Goal: Task Accomplishment & Management: Use online tool/utility

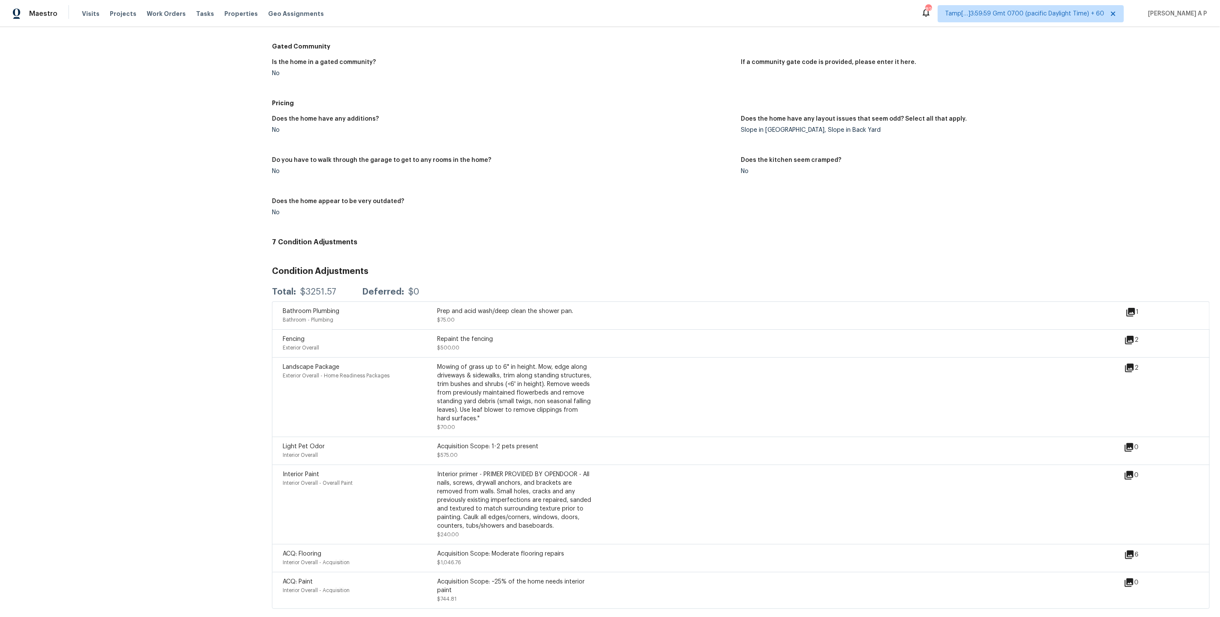
scroll to position [776, 0]
click at [559, 446] on div "Acquisition Scope: 1-2 pets present" at bounding box center [514, 445] width 154 height 9
click at [1131, 313] on icon at bounding box center [1131, 312] width 10 height 10
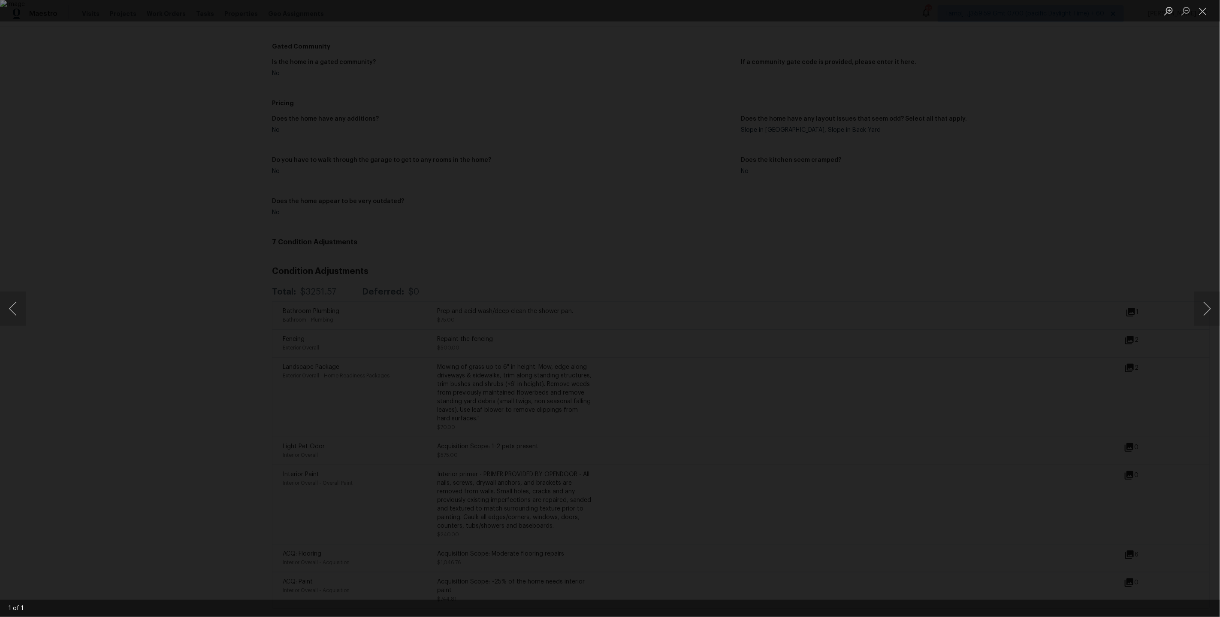
click at [958, 304] on div "Lightbox" at bounding box center [610, 308] width 1220 height 617
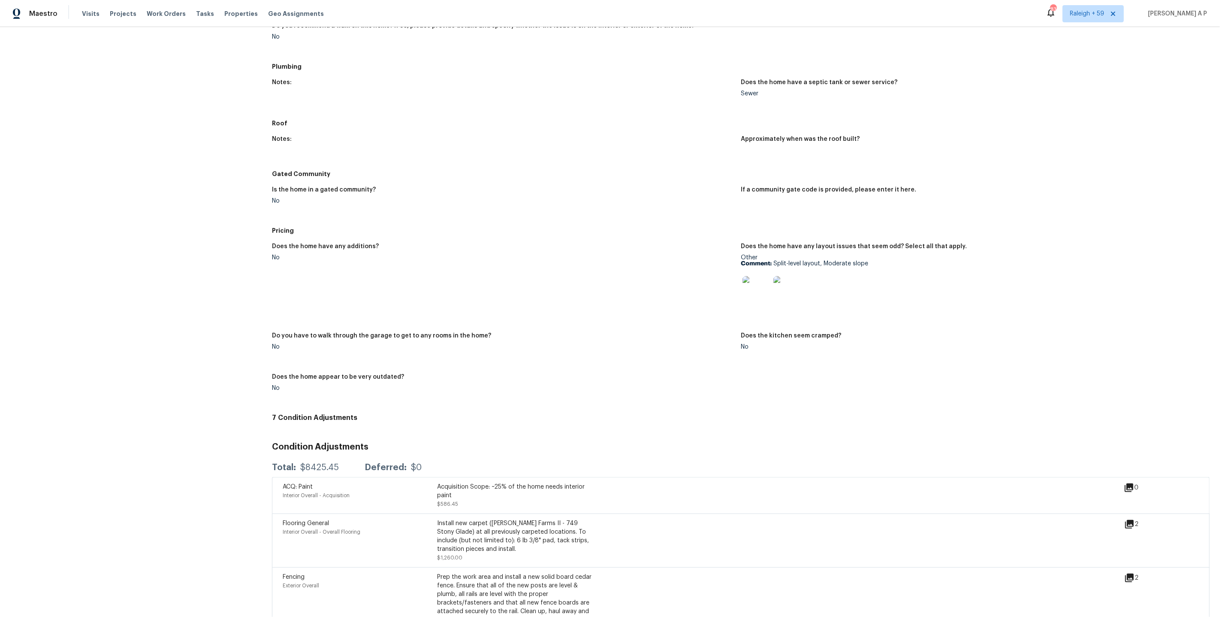
scroll to position [645, 0]
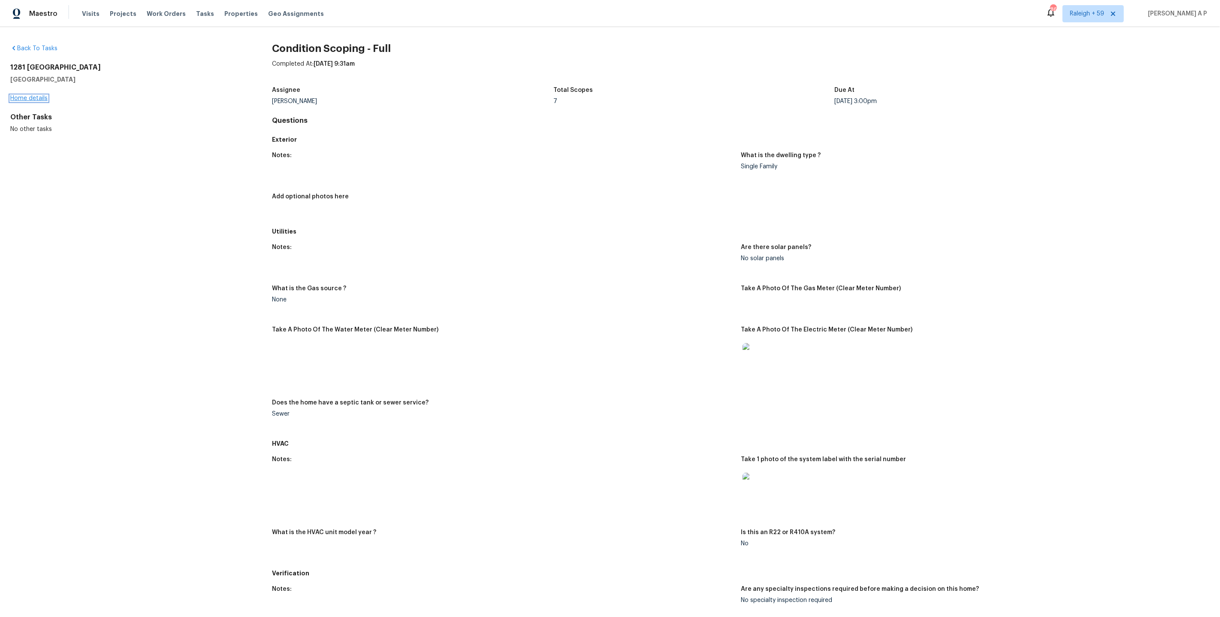
click at [37, 97] on link "Home details" at bounding box center [28, 98] width 37 height 6
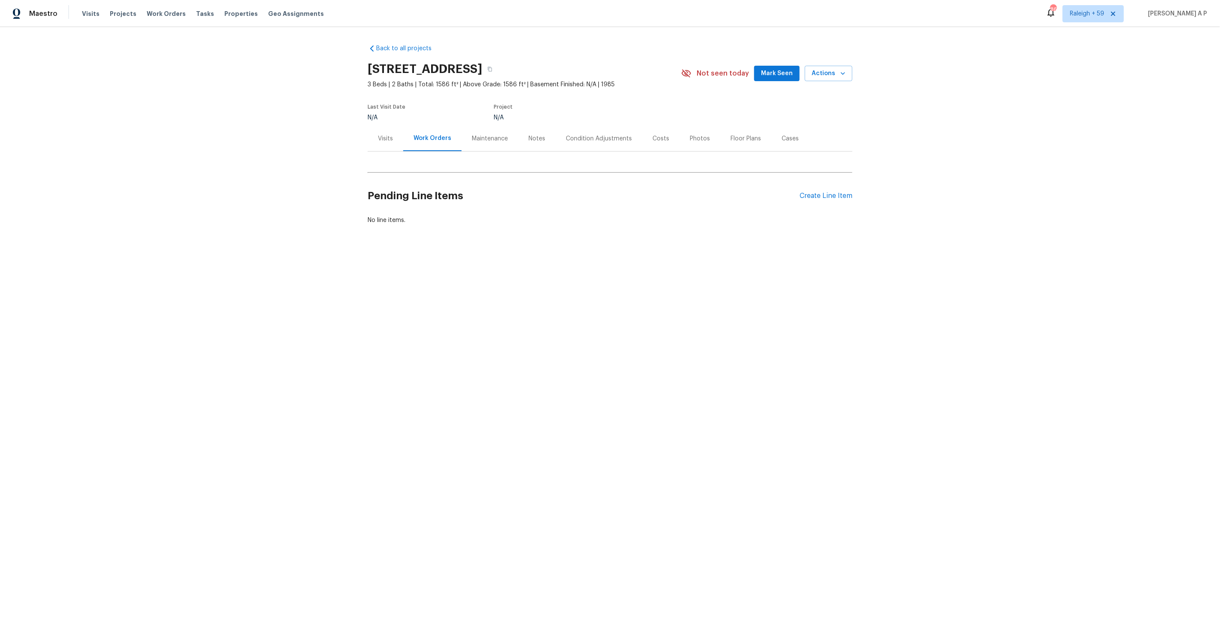
click at [581, 133] on div "Condition Adjustments" at bounding box center [599, 138] width 87 height 25
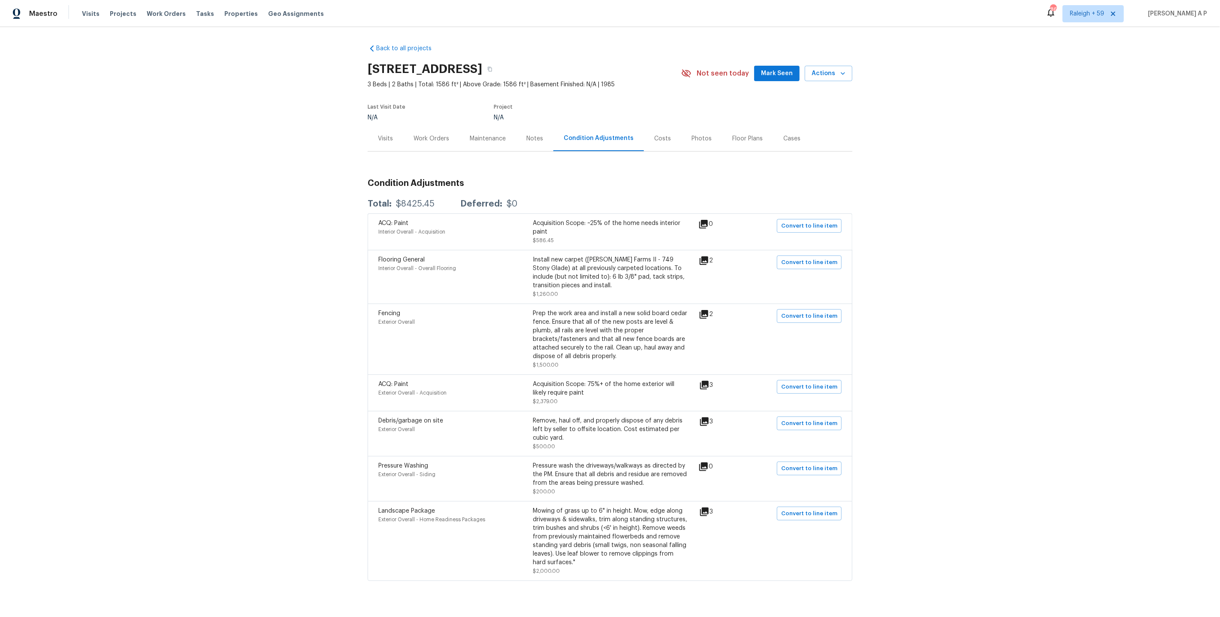
click at [710, 426] on icon at bounding box center [704, 421] width 10 height 10
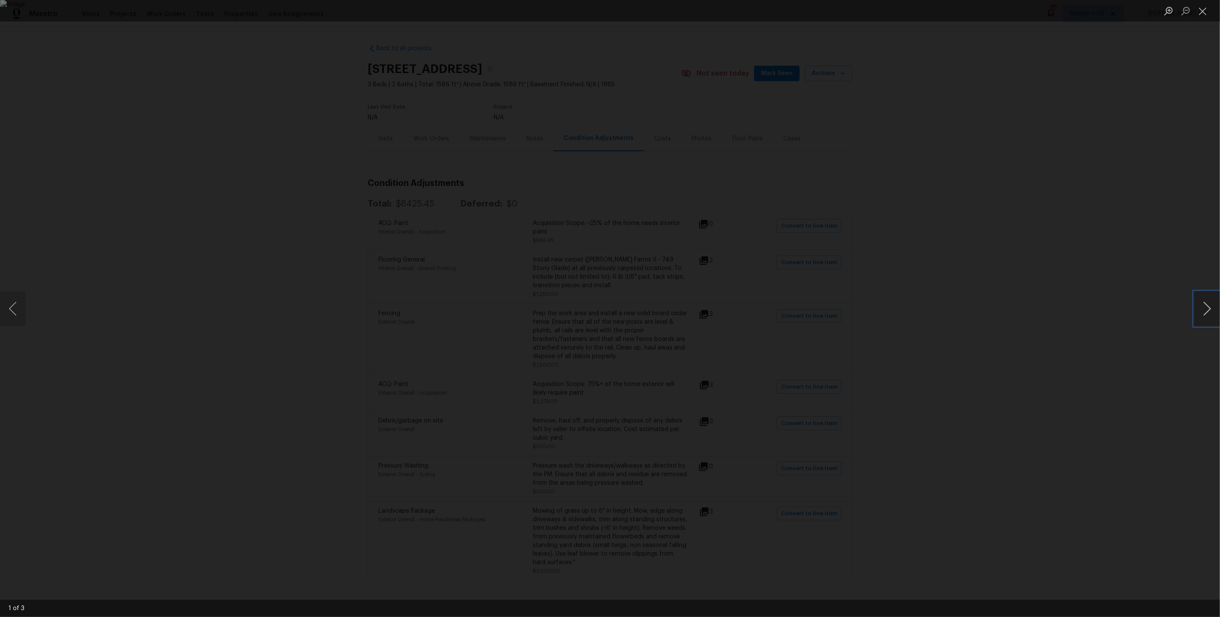
click at [1203, 301] on button "Next image" at bounding box center [1207, 308] width 26 height 34
click at [1046, 293] on div "Lightbox" at bounding box center [610, 308] width 1220 height 617
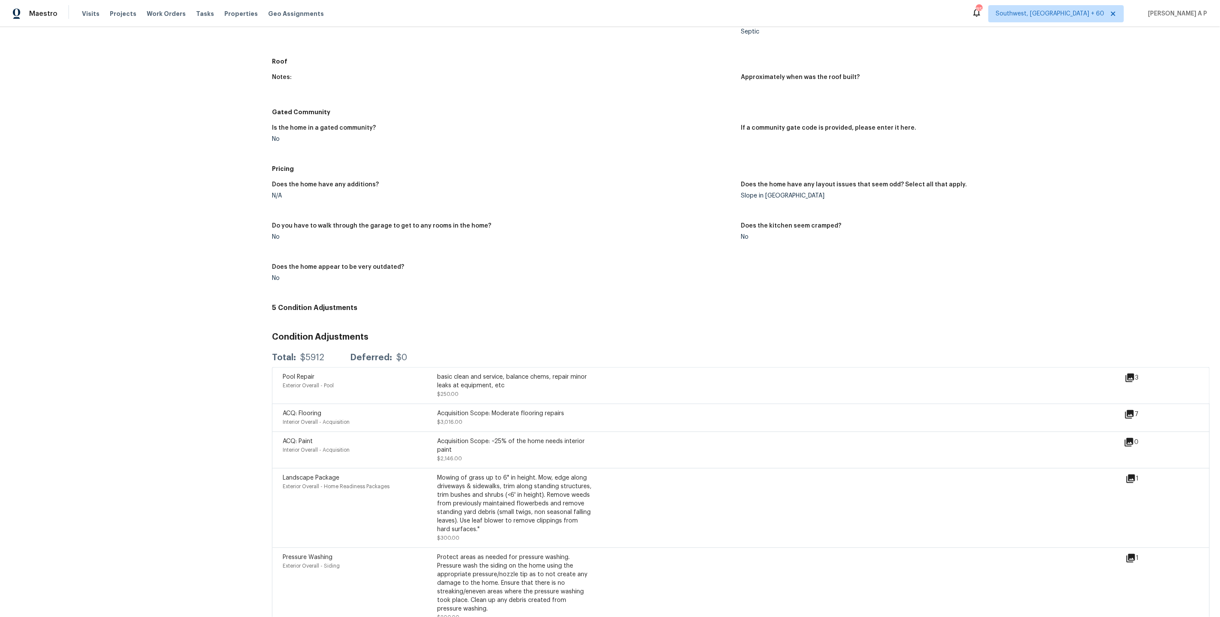
scroll to position [898, 0]
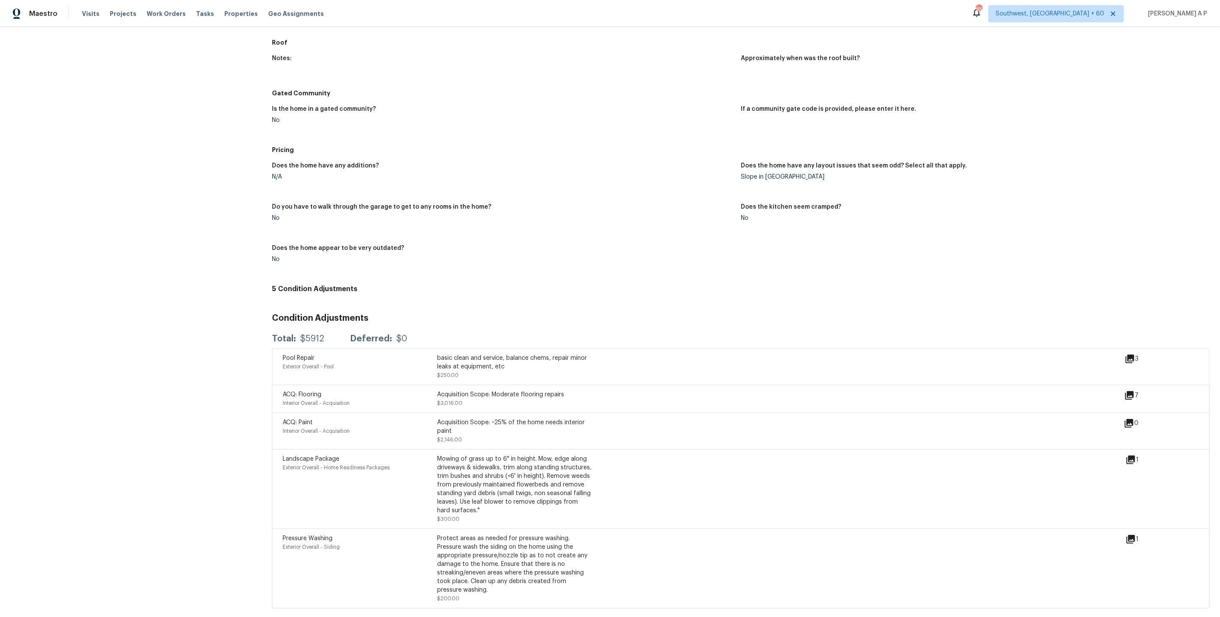
click at [1127, 354] on icon at bounding box center [1130, 359] width 10 height 10
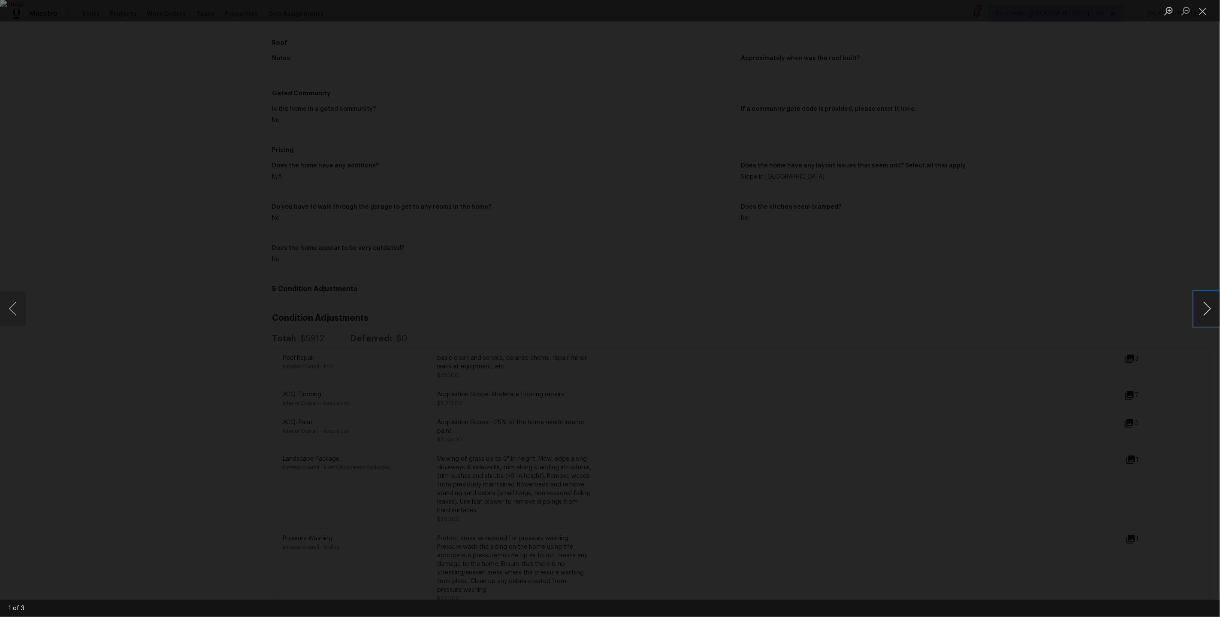
click at [1206, 311] on button "Next image" at bounding box center [1207, 308] width 26 height 34
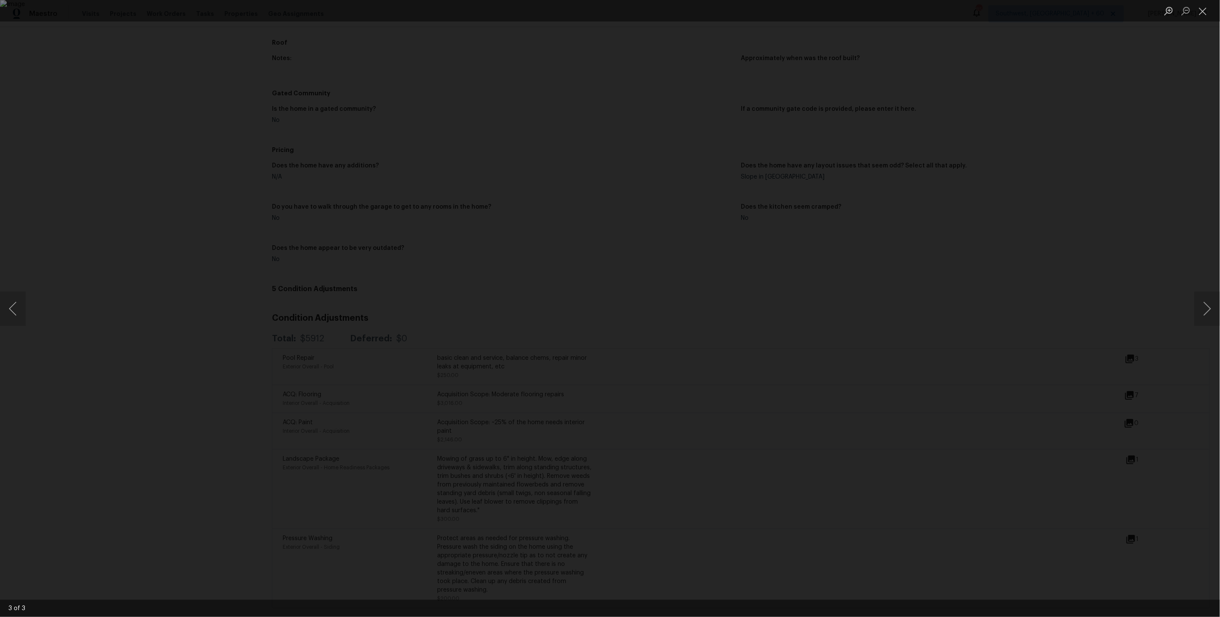
click at [1130, 294] on div "Lightbox" at bounding box center [610, 308] width 1220 height 617
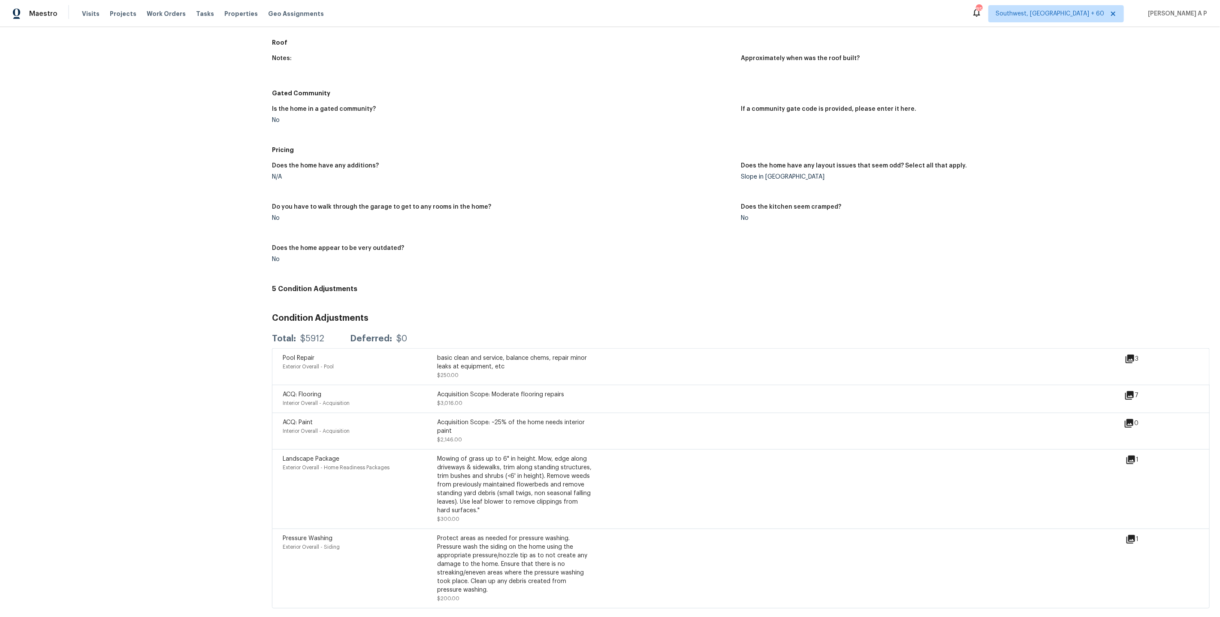
click at [1136, 393] on div "7" at bounding box center [1145, 395] width 42 height 10
click at [1132, 396] on icon at bounding box center [1129, 395] width 10 height 10
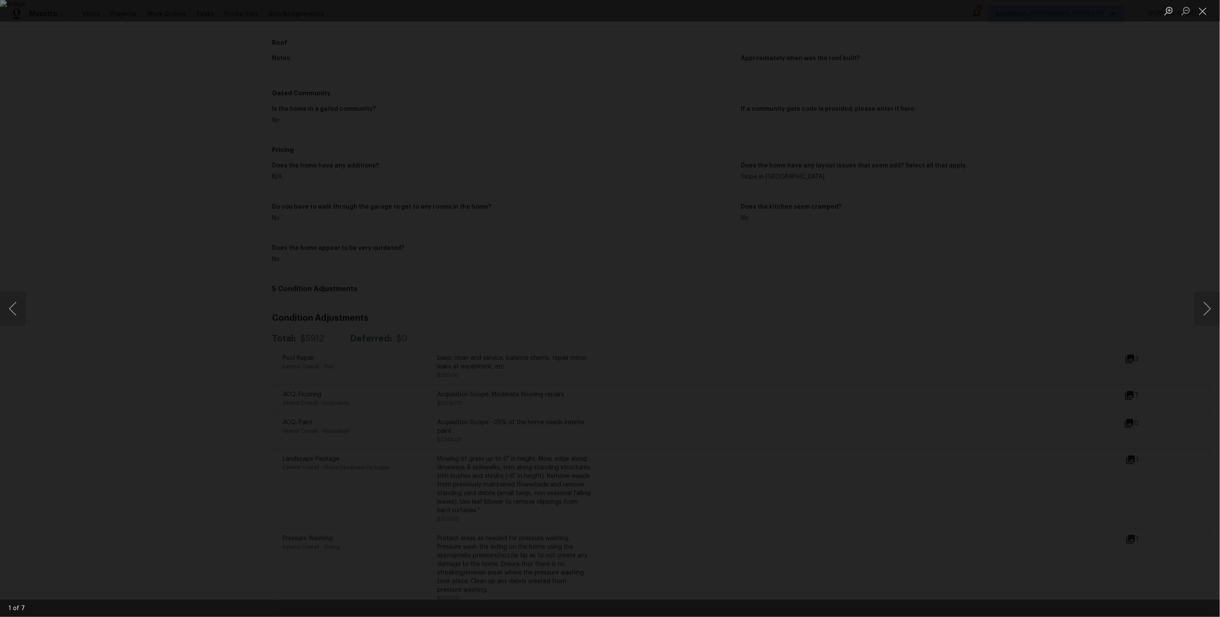
click at [1117, 336] on div "Lightbox" at bounding box center [610, 308] width 1220 height 617
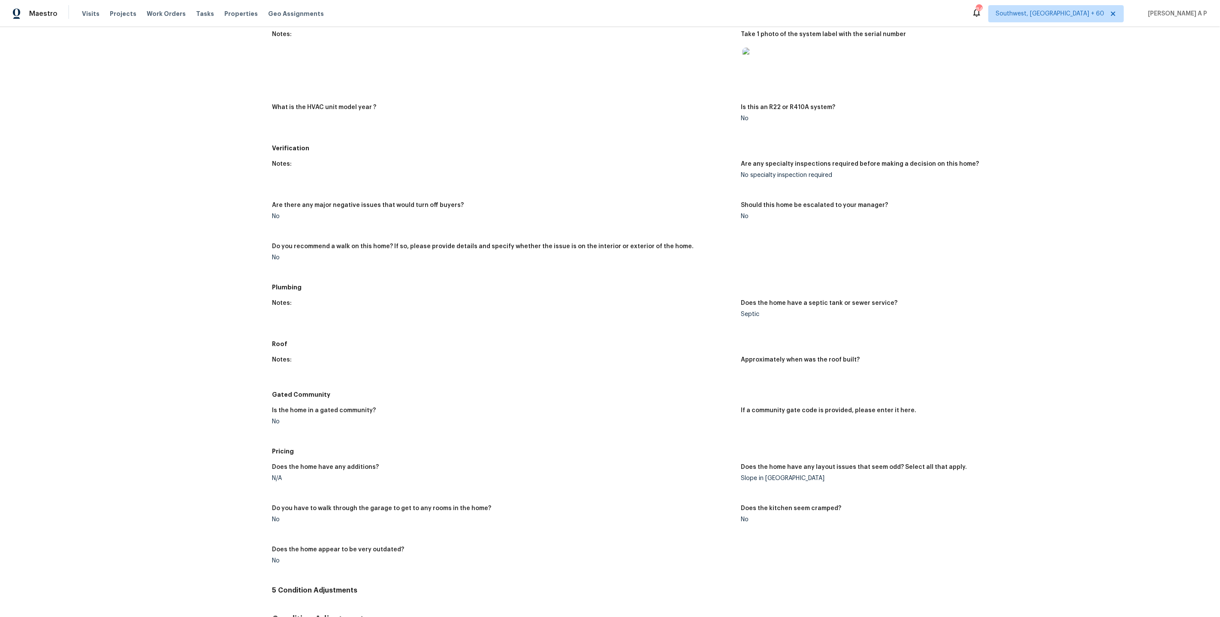
scroll to position [595, 0]
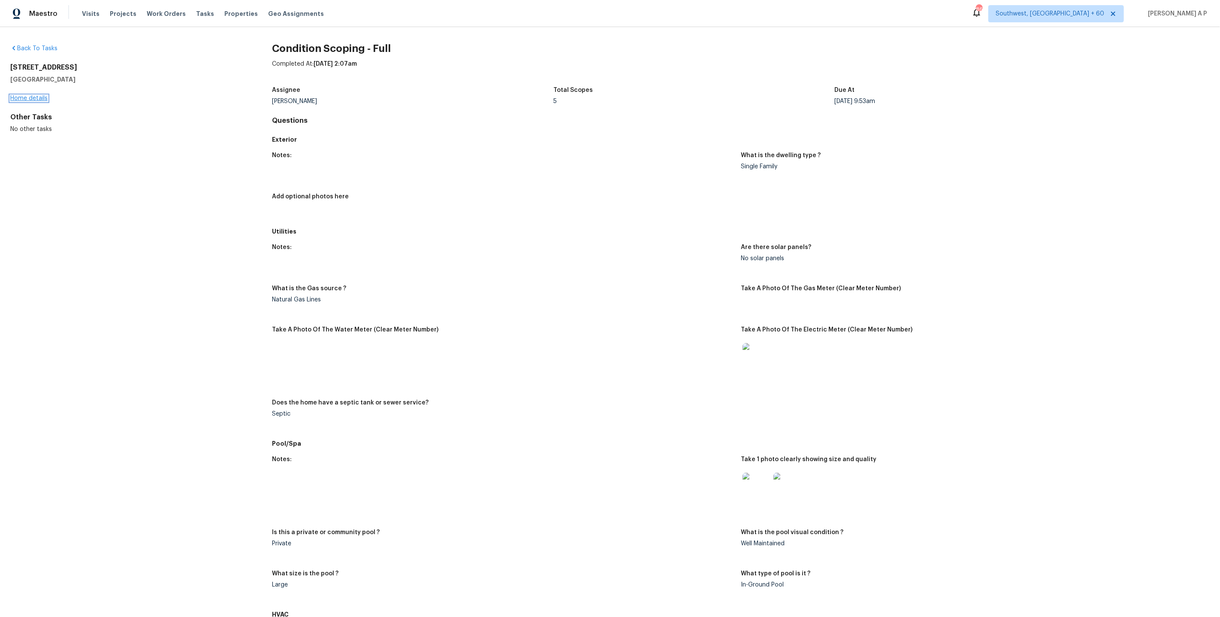
click at [44, 98] on link "Home details" at bounding box center [28, 98] width 37 height 6
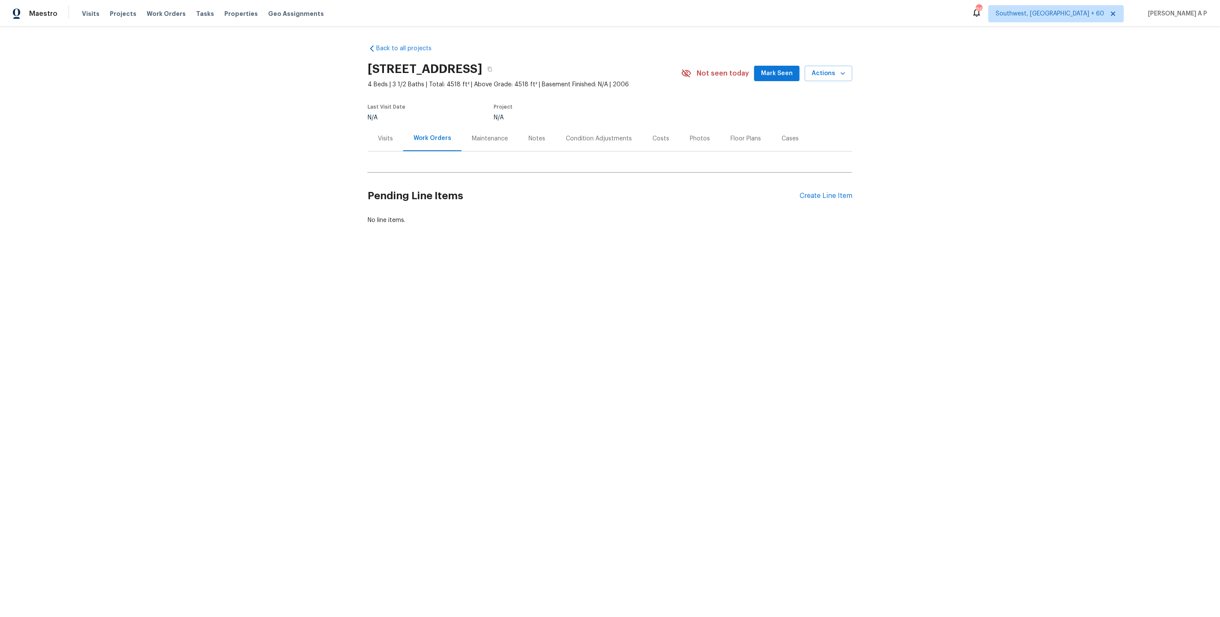
click at [620, 139] on div "Condition Adjustments" at bounding box center [599, 138] width 66 height 9
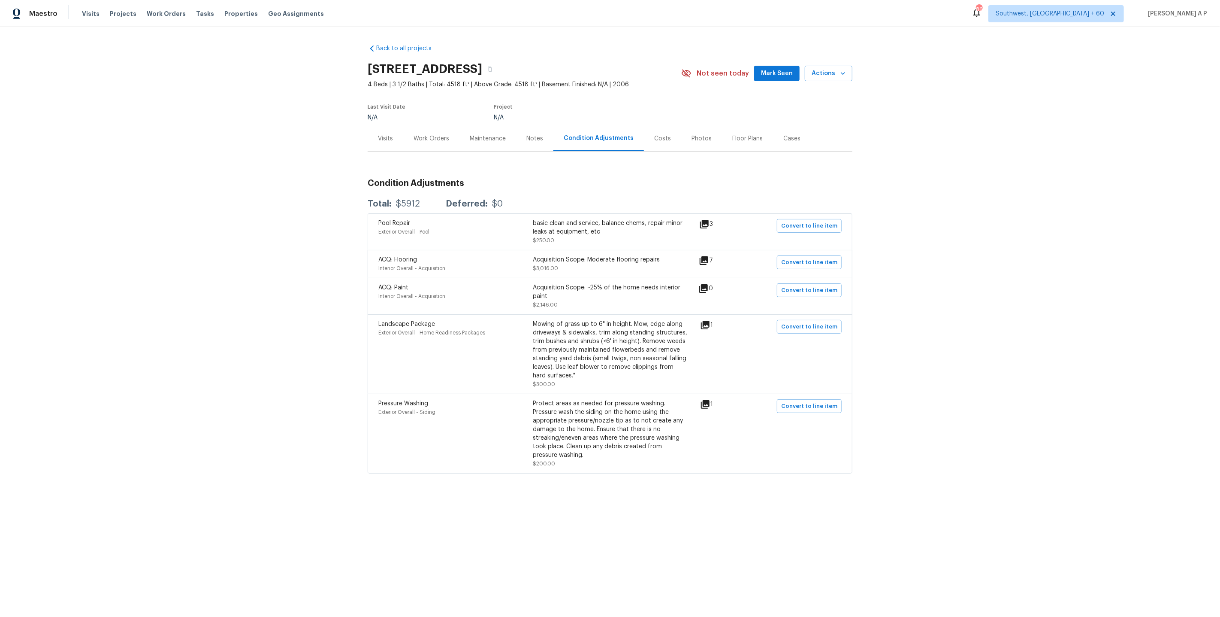
click at [449, 140] on div "Work Orders" at bounding box center [431, 138] width 56 height 25
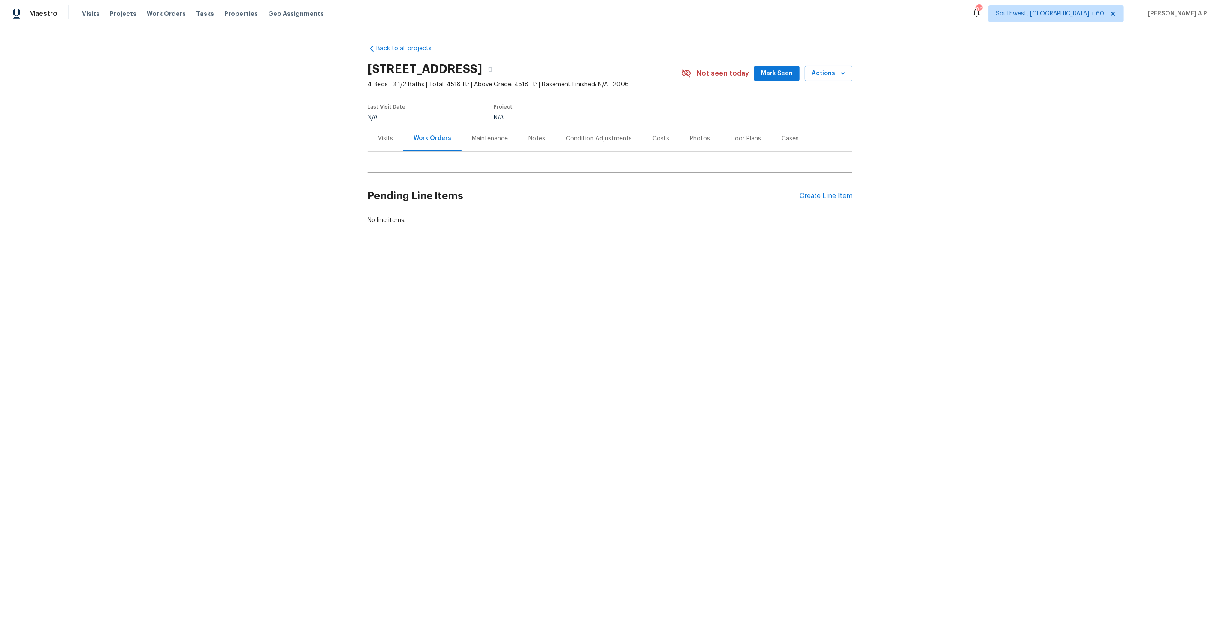
click at [848, 200] on div "Pending Line Items Create Line Item" at bounding box center [610, 196] width 485 height 40
click at [841, 192] on div "Create Line Item" at bounding box center [826, 196] width 53 height 8
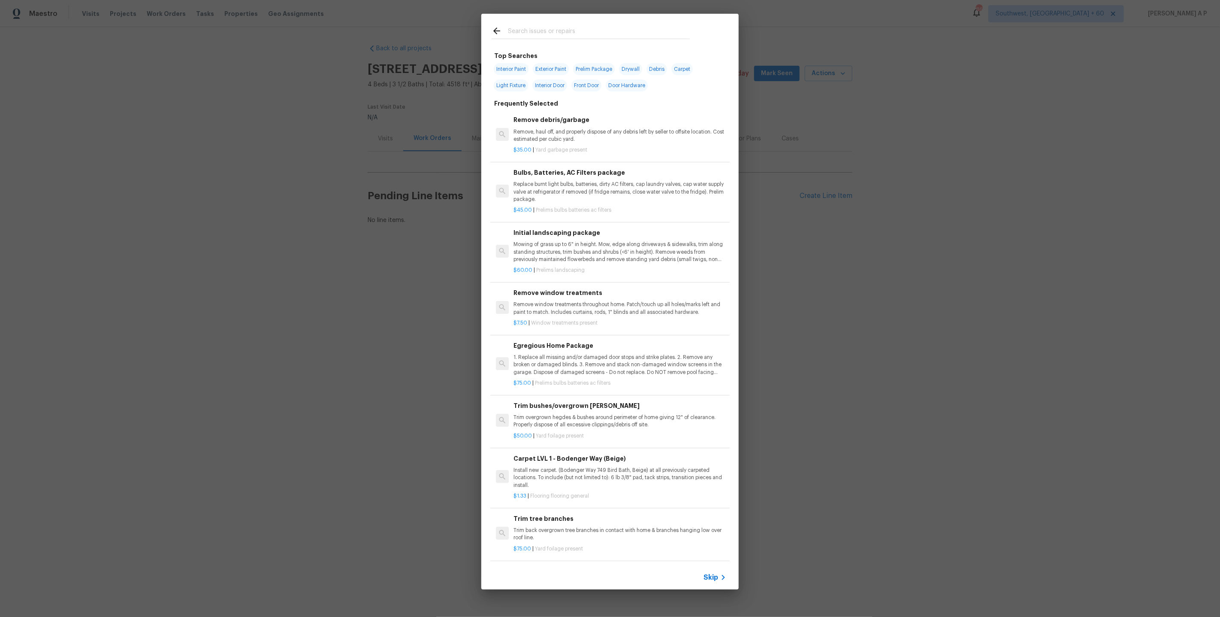
click at [714, 577] on span "Skip" at bounding box center [711, 577] width 15 height 9
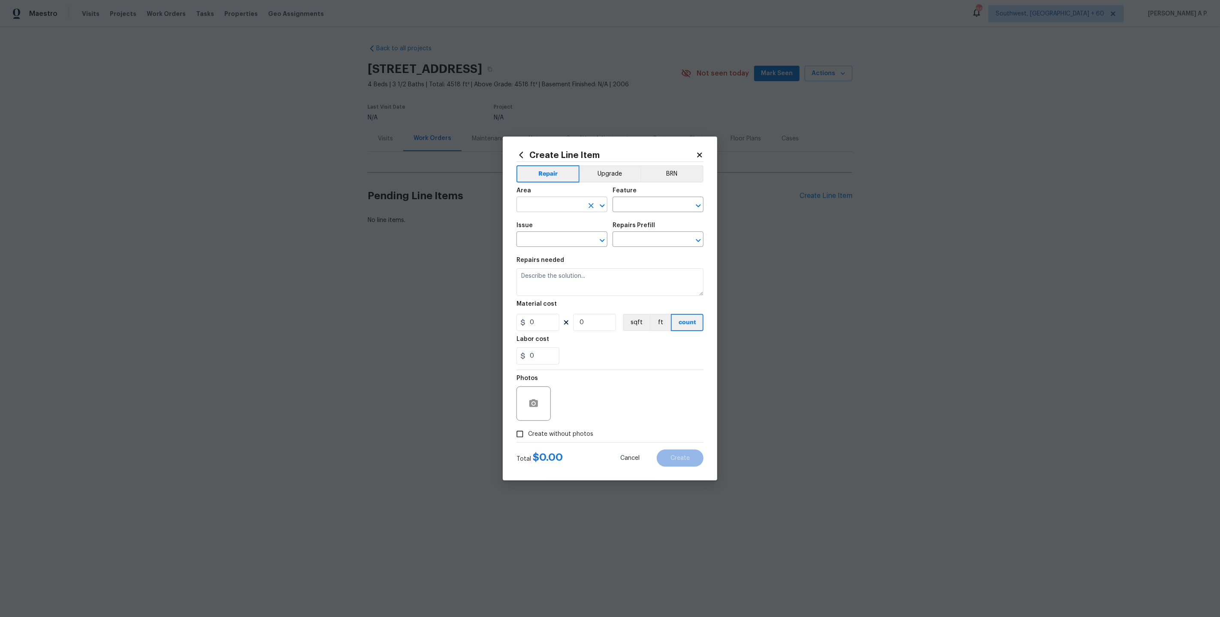
click at [547, 201] on input "text" at bounding box center [550, 205] width 67 height 13
click at [520, 282] on li "Bedroom" at bounding box center [562, 281] width 91 height 14
type input "Bedroom"
click at [544, 240] on input "text" at bounding box center [550, 239] width 67 height 13
click at [555, 277] on li "Interior Closet Door" at bounding box center [562, 279] width 91 height 14
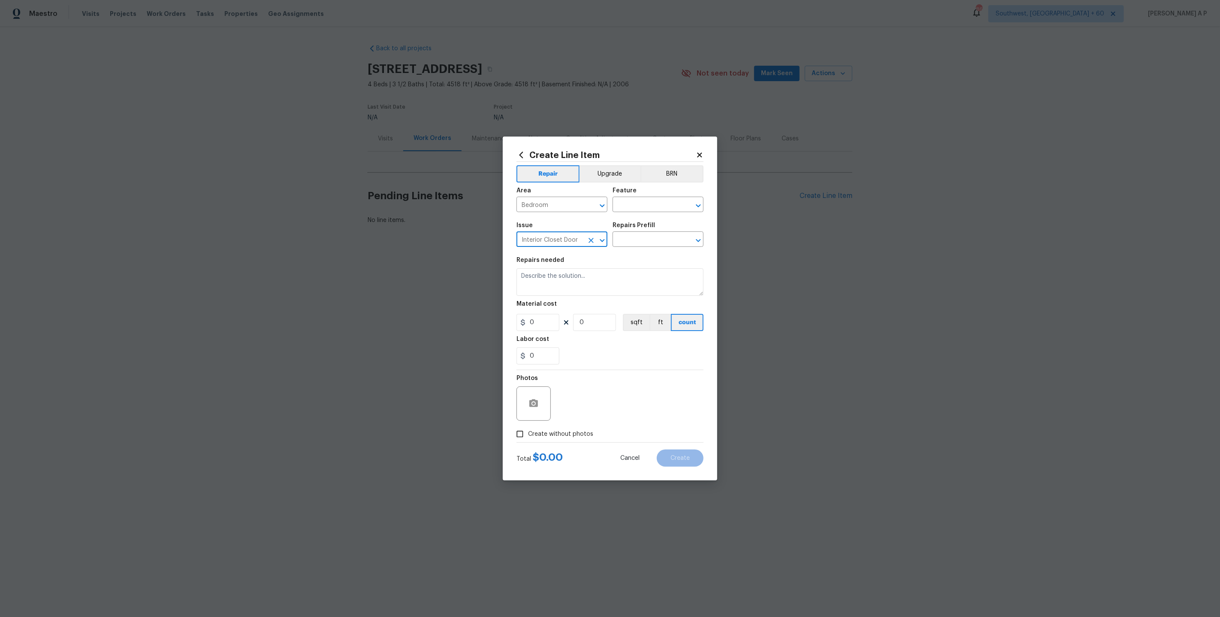
type input "Interior Closet Door"
click at [658, 223] on div "Repairs Prefill" at bounding box center [658, 227] width 91 height 11
click at [647, 241] on input "text" at bounding box center [646, 239] width 67 height 13
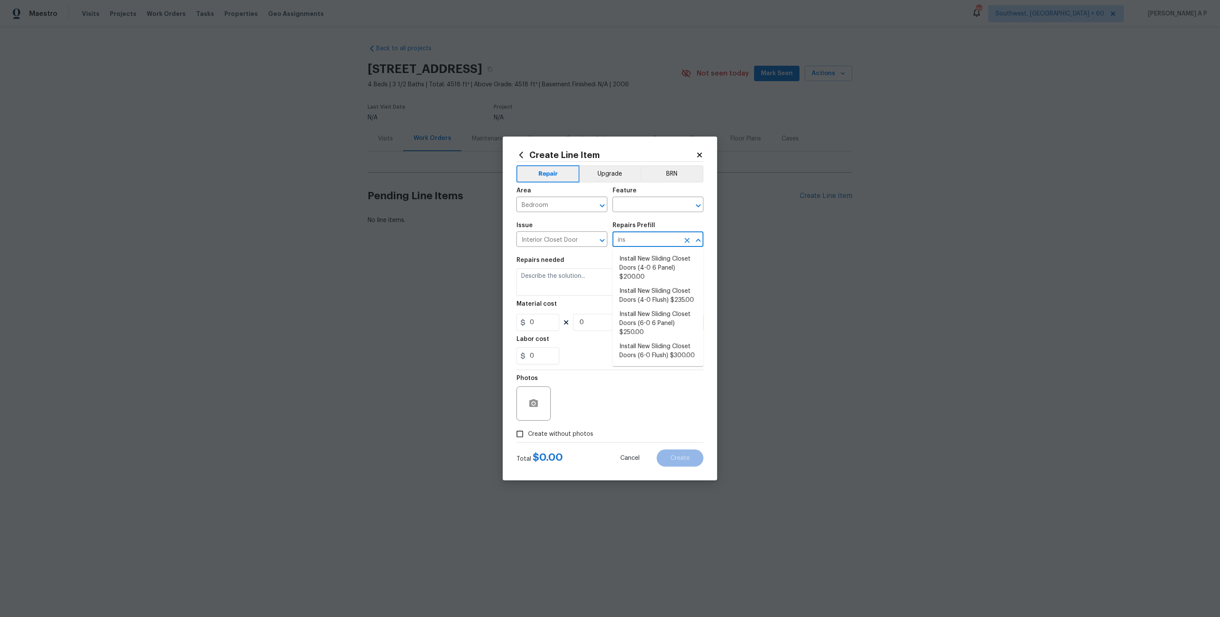
type input "inst"
click at [644, 238] on input "inst" at bounding box center [646, 239] width 67 height 13
click at [635, 202] on input "text" at bounding box center [646, 205] width 67 height 13
click at [643, 329] on li "Interior Door" at bounding box center [658, 336] width 91 height 14
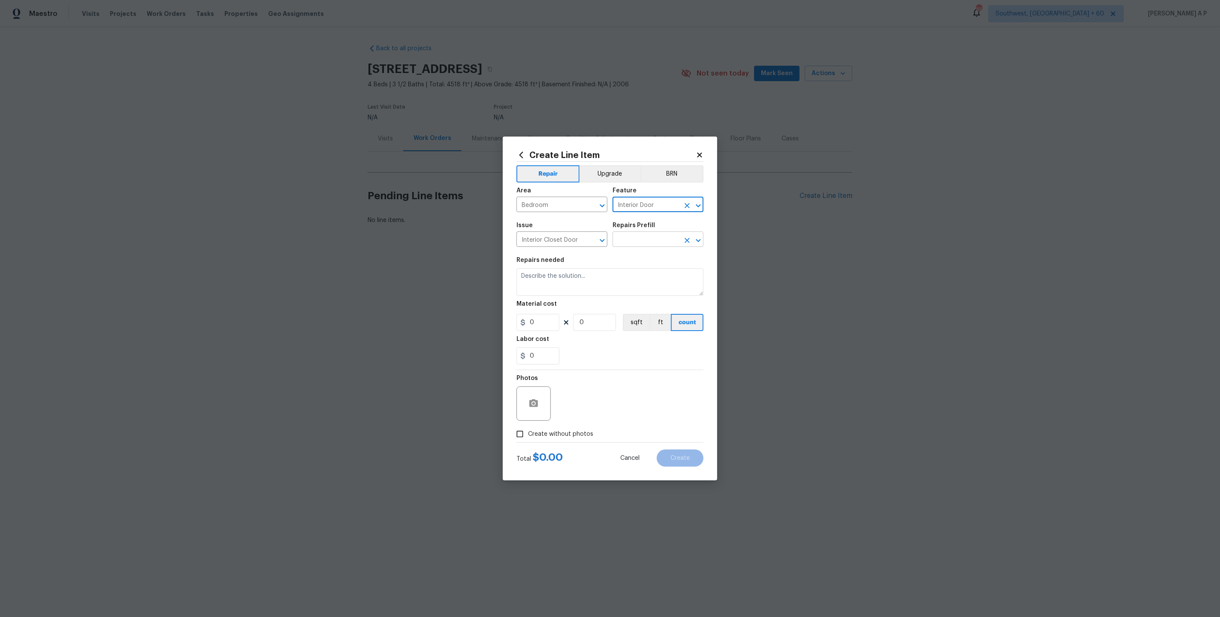
type input "Interior Door"
click at [642, 243] on input "text" at bounding box center [646, 239] width 67 height 13
type input "b"
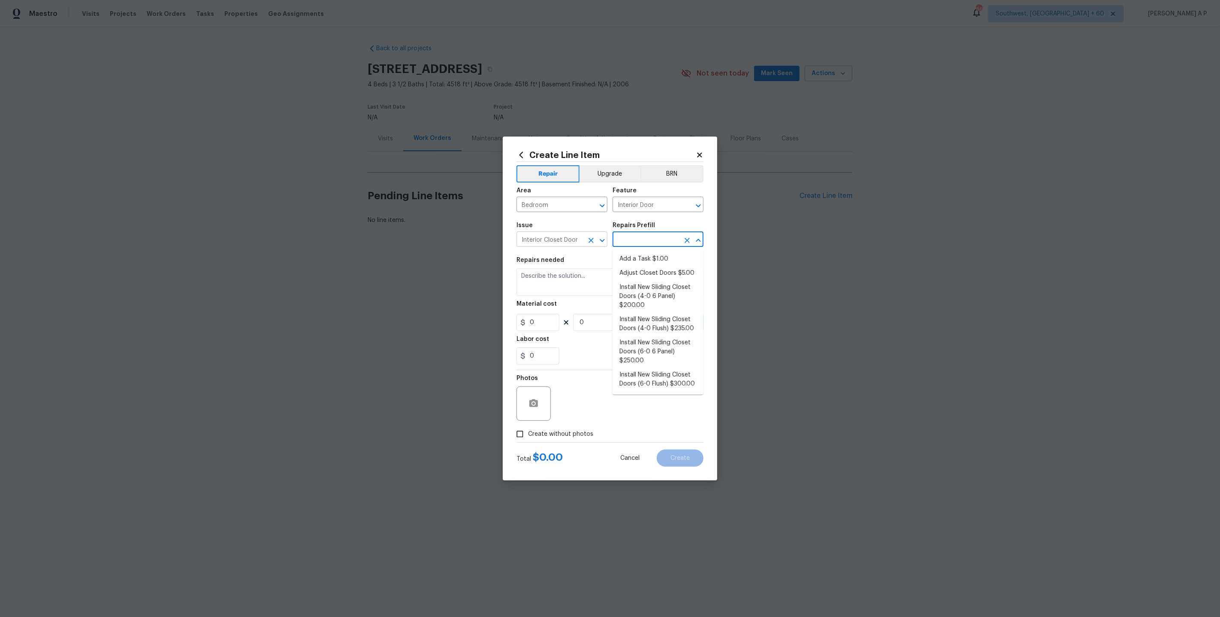
click at [592, 242] on icon "Clear" at bounding box center [591, 240] width 9 height 9
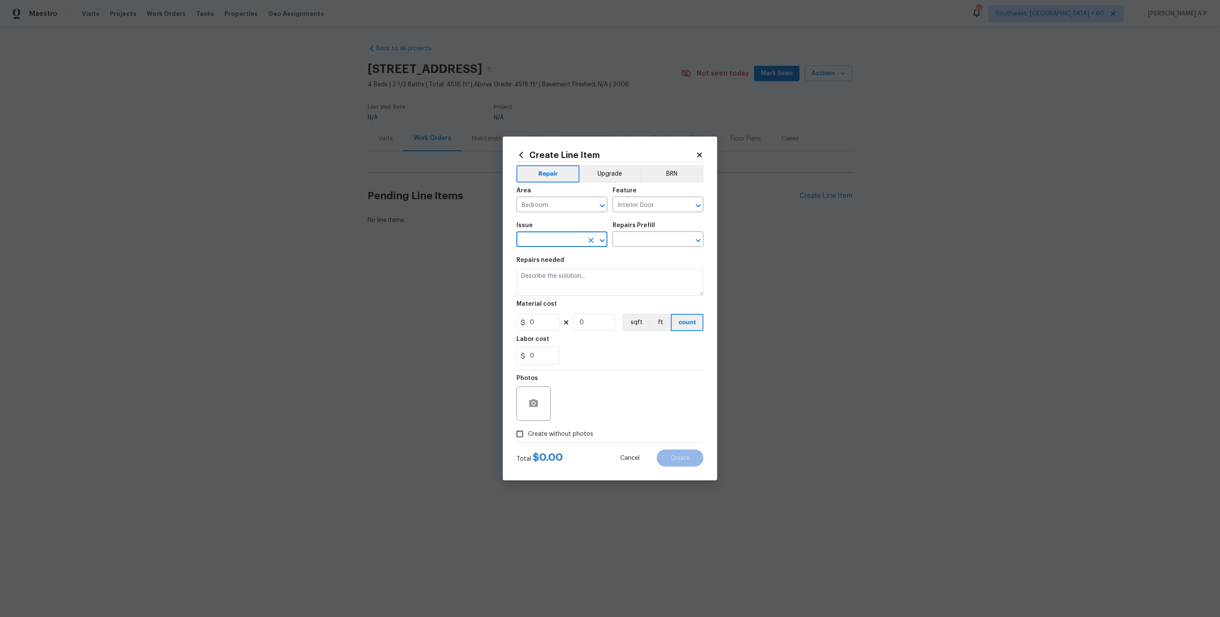
type input "i"
type input "b"
type input "s"
click at [654, 243] on input "text" at bounding box center [646, 239] width 67 height 13
type input "s"
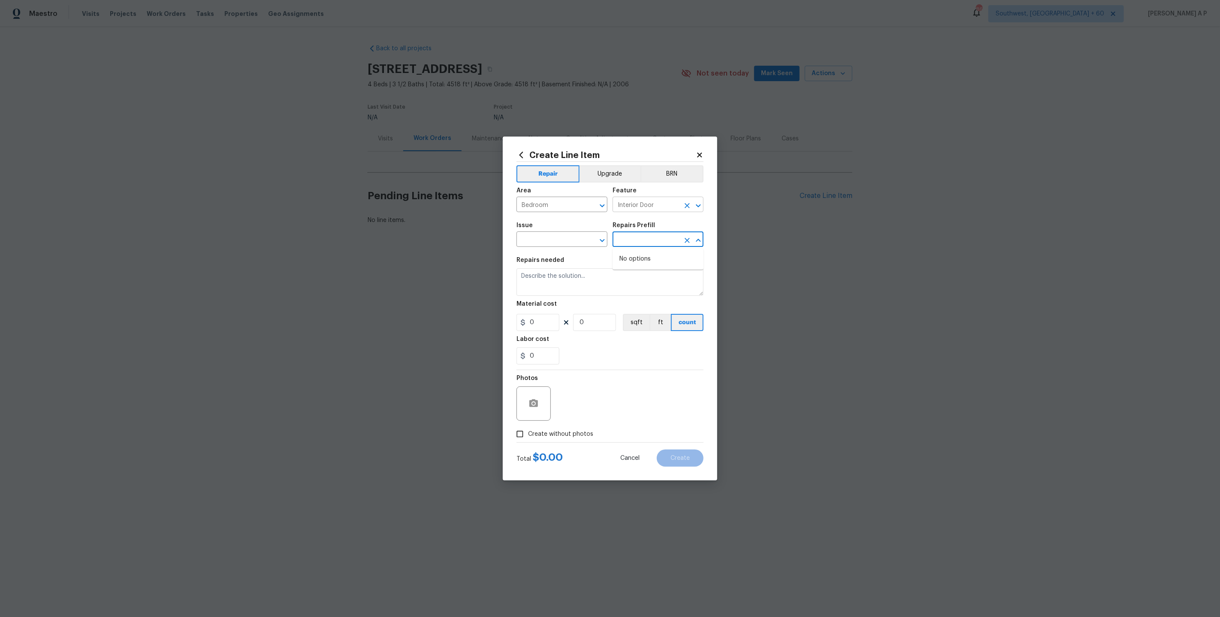
click at [687, 209] on icon "Clear" at bounding box center [687, 205] width 9 height 9
click at [581, 233] on div "Issue" at bounding box center [562, 227] width 91 height 11
click at [578, 239] on input "text" at bounding box center [550, 239] width 67 height 13
click at [574, 293] on li "Interior Bi-Fold Door" at bounding box center [562, 294] width 91 height 14
type input "Interior Bi-Fold Door"
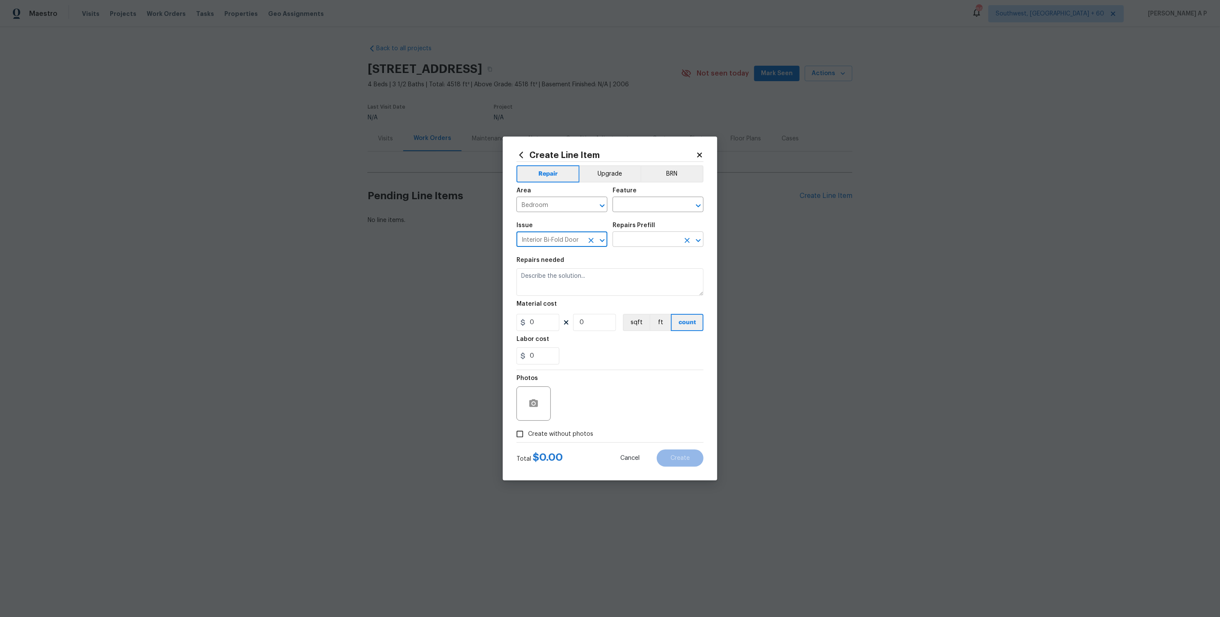
click at [649, 239] on input "text" at bounding box center [646, 239] width 67 height 13
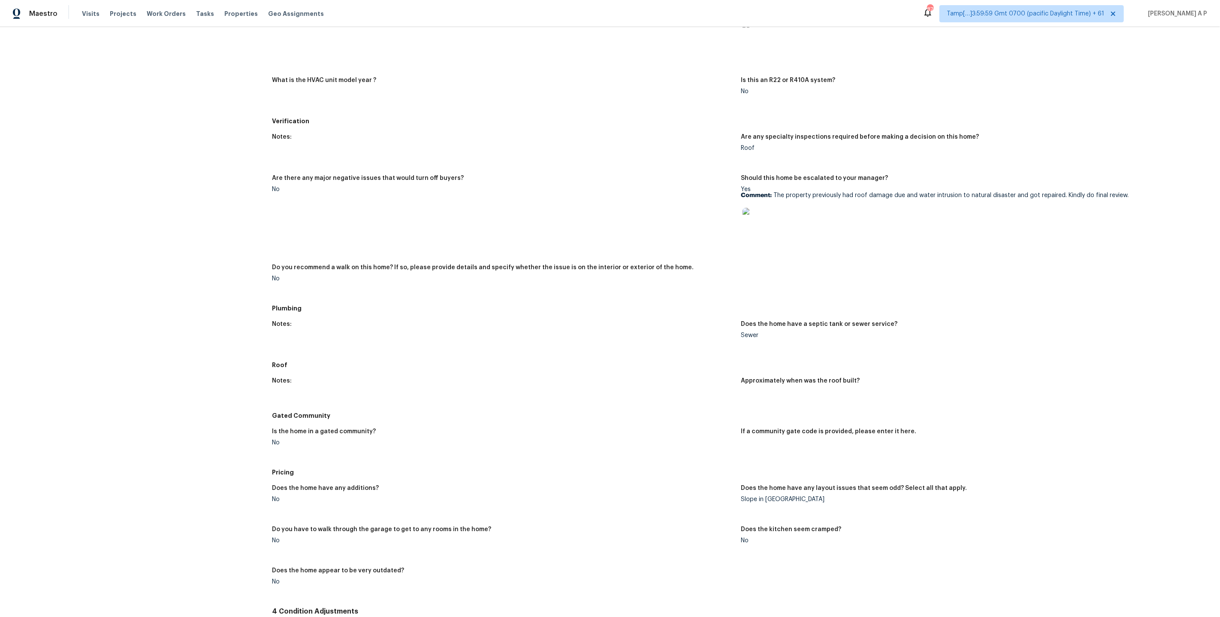
scroll to position [426, 0]
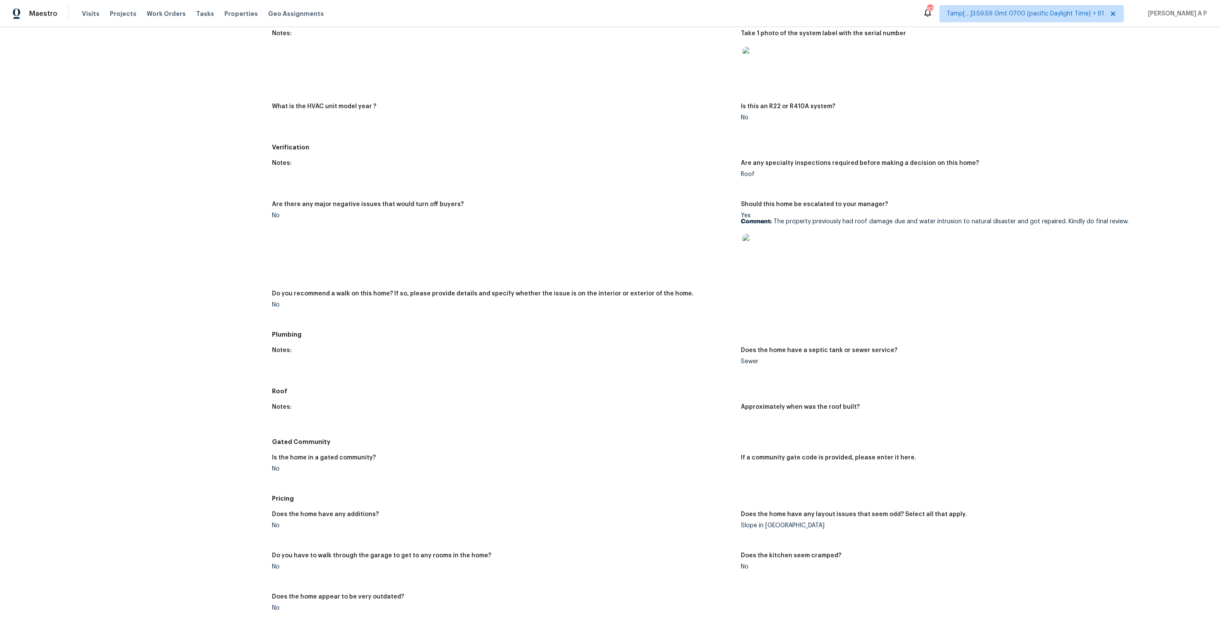
click at [756, 245] on img at bounding box center [756, 247] width 27 height 27
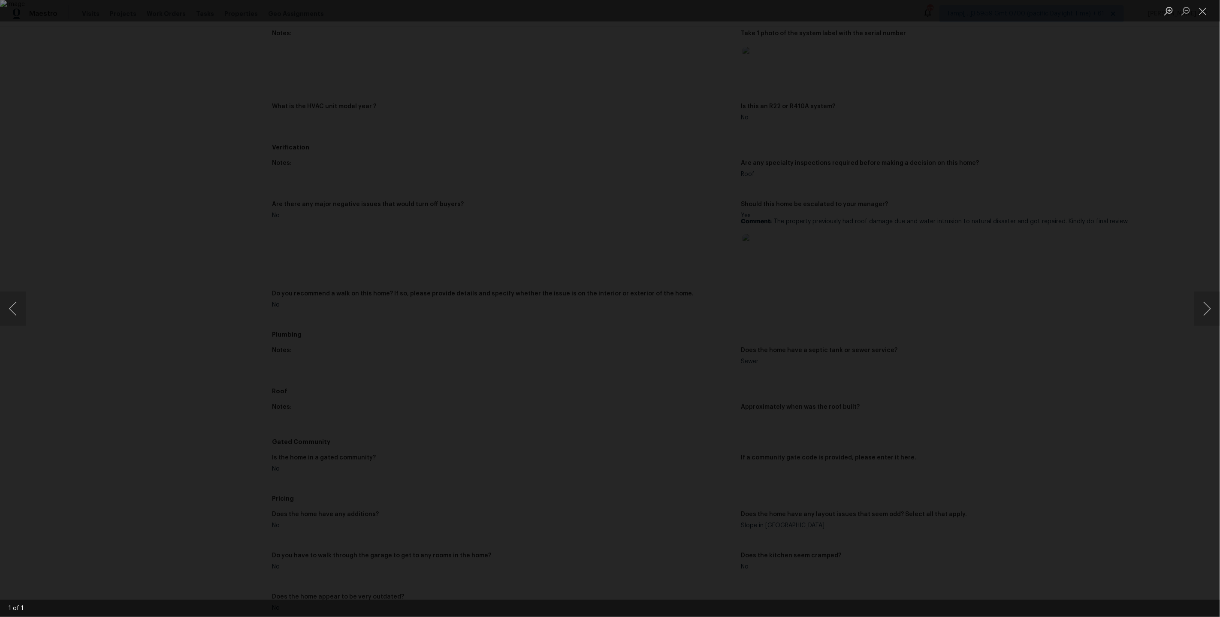
click at [707, 206] on div "Lightbox" at bounding box center [610, 308] width 1220 height 617
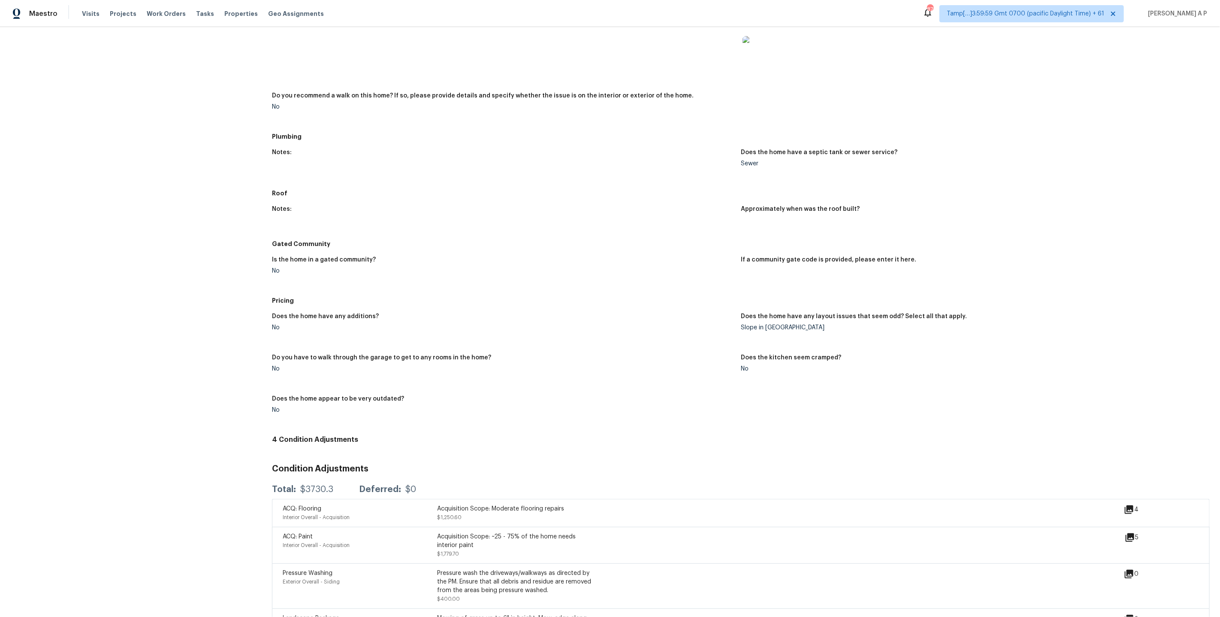
scroll to position [630, 0]
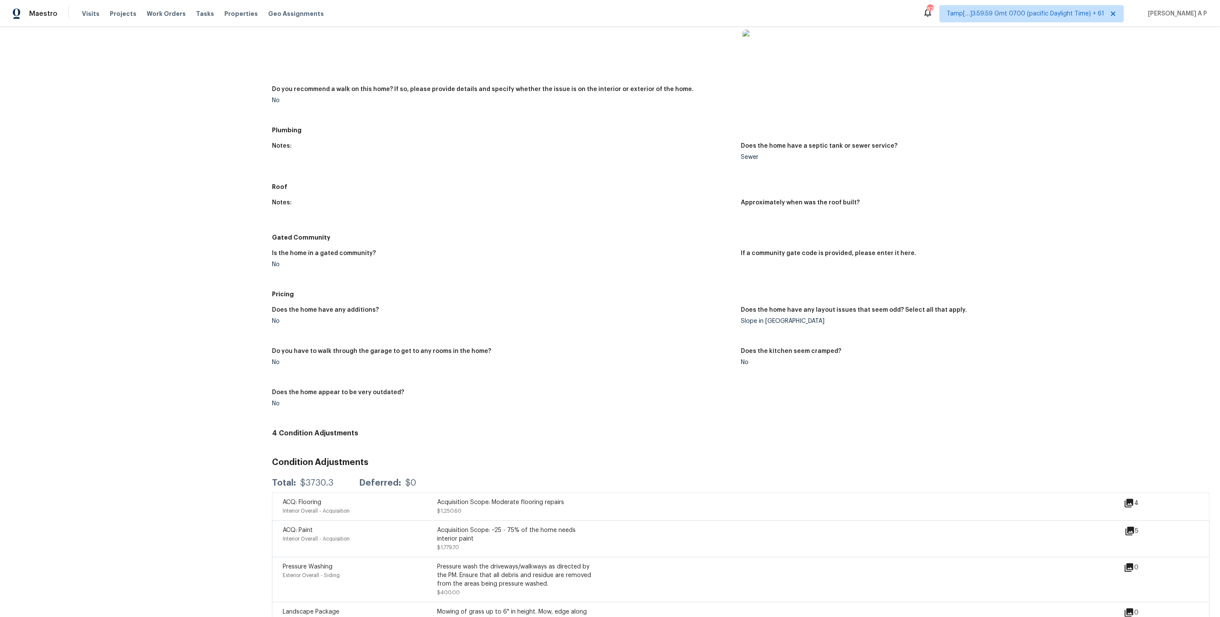
drag, startPoint x: 696, startPoint y: 267, endPoint x: 701, endPoint y: 267, distance: 4.7
click at [699, 267] on figure "Is the home in a gated community? No" at bounding box center [506, 265] width 469 height 31
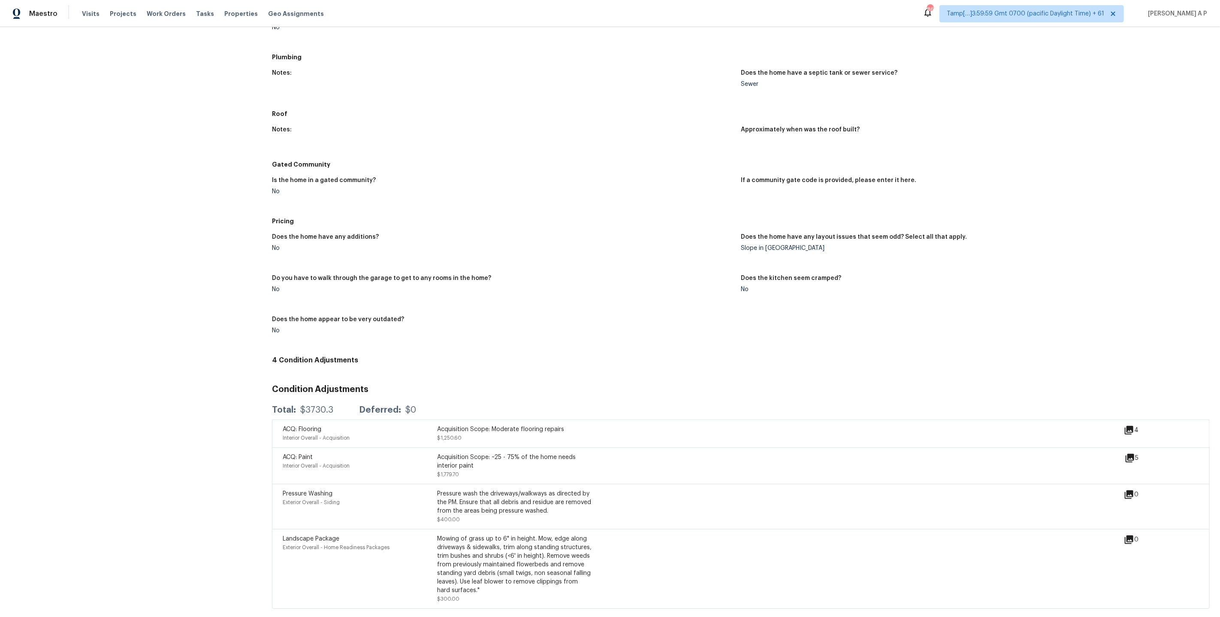
scroll to position [703, 0]
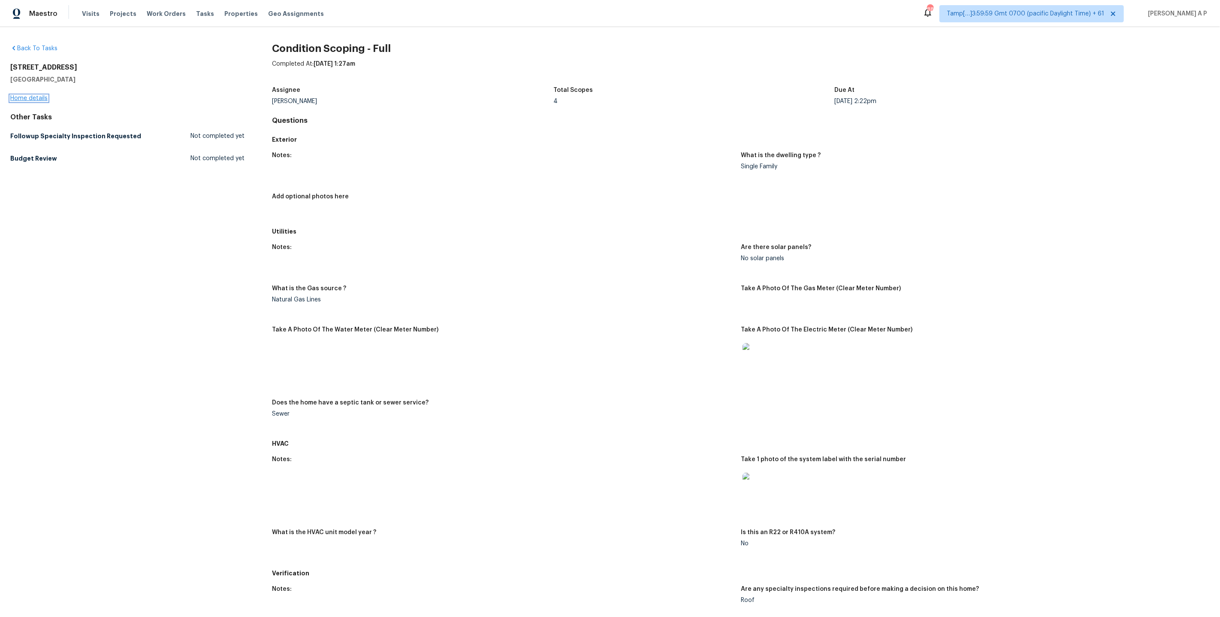
click at [33, 98] on link "Home details" at bounding box center [28, 98] width 37 height 6
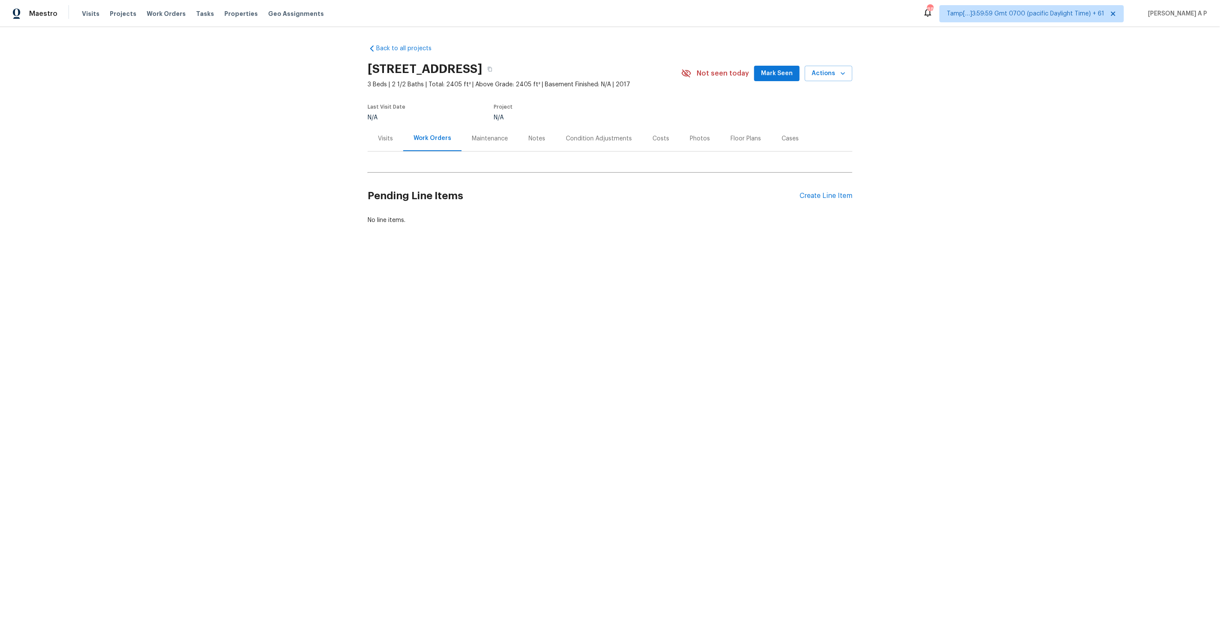
click at [584, 138] on div "Condition Adjustments" at bounding box center [599, 138] width 66 height 9
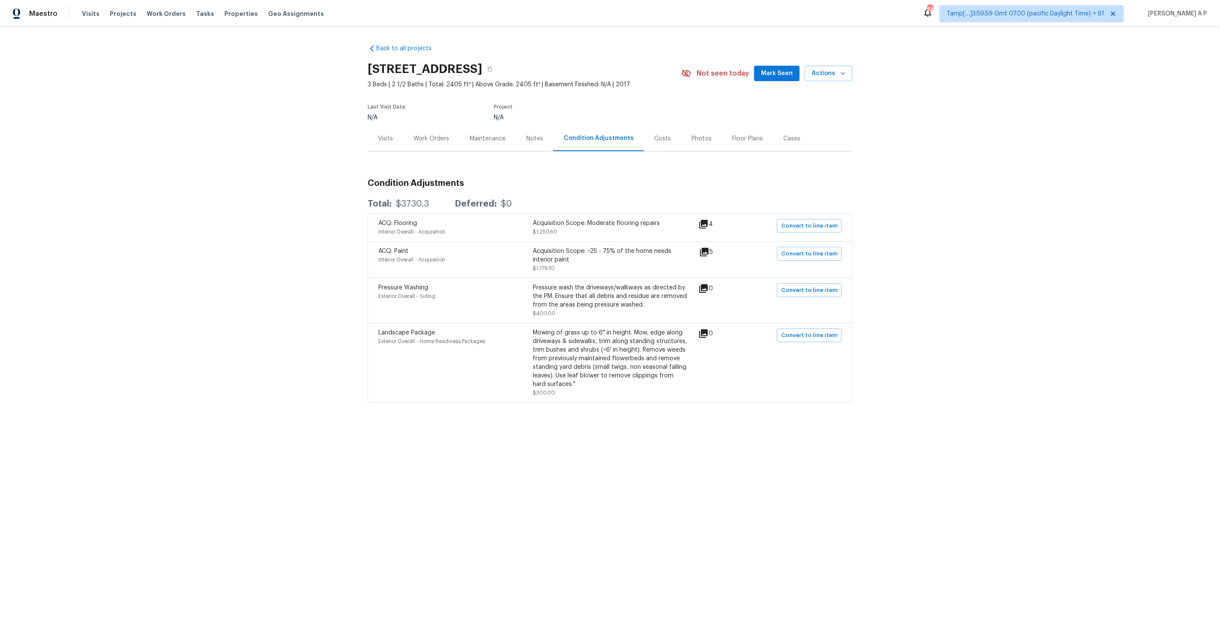
click at [416, 142] on div "Work Orders" at bounding box center [432, 138] width 36 height 9
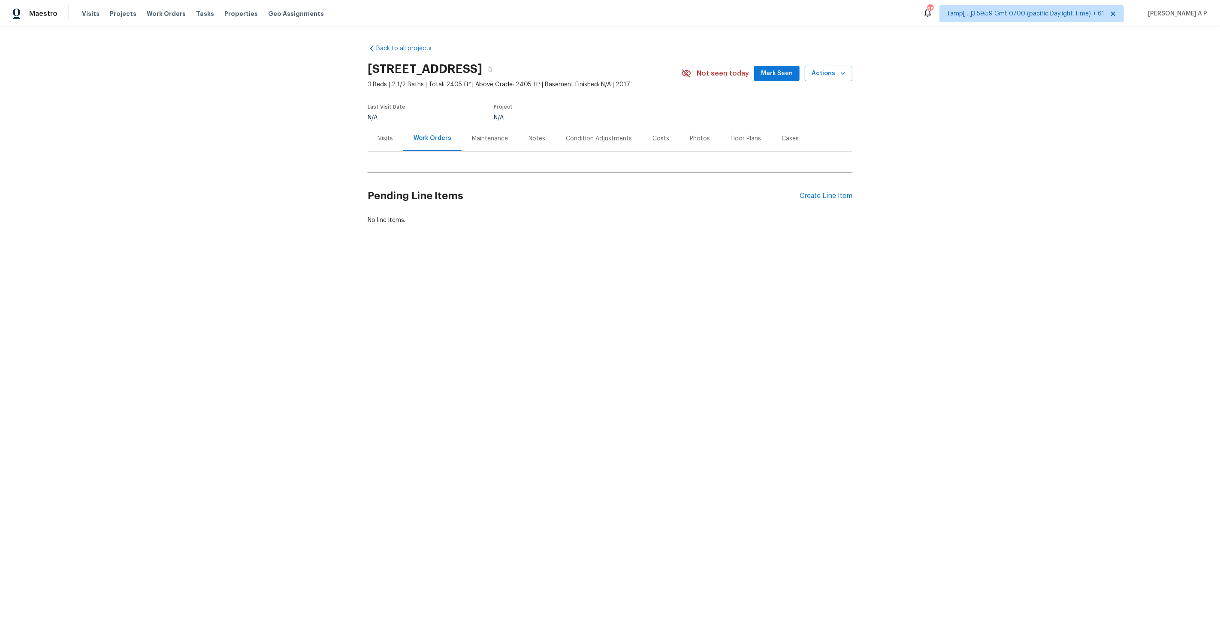
click at [396, 139] on div "Visits" at bounding box center [386, 138] width 36 height 25
click at [447, 140] on div "Work Orders" at bounding box center [434, 138] width 36 height 9
click at [593, 139] on div "Condition Adjustments" at bounding box center [599, 138] width 66 height 9
